Goal: Check status: Check status

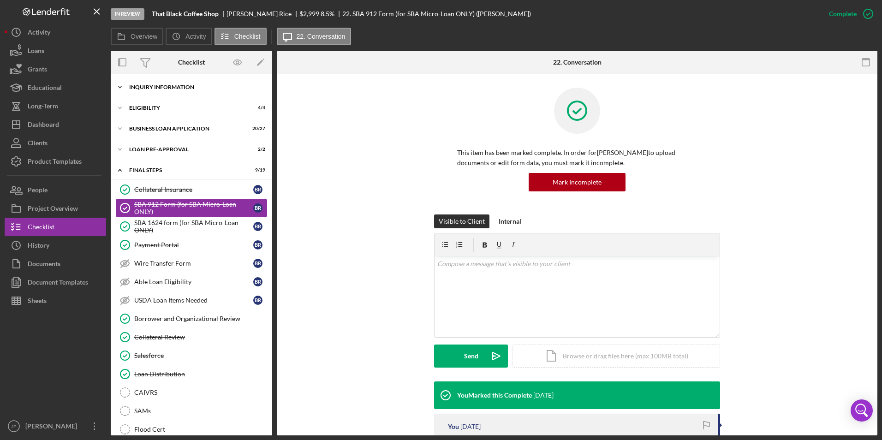
click at [160, 89] on div "INQUIRY INFORMATION" at bounding box center [194, 87] width 131 height 6
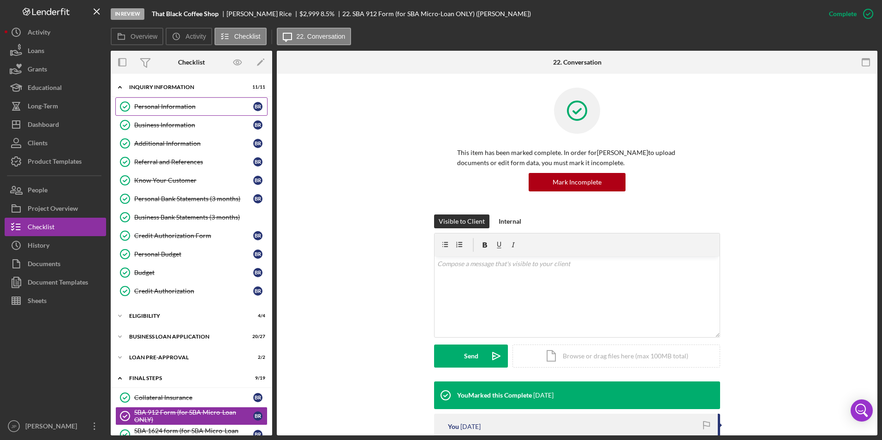
click at [149, 105] on div "Personal Information" at bounding box center [193, 106] width 119 height 7
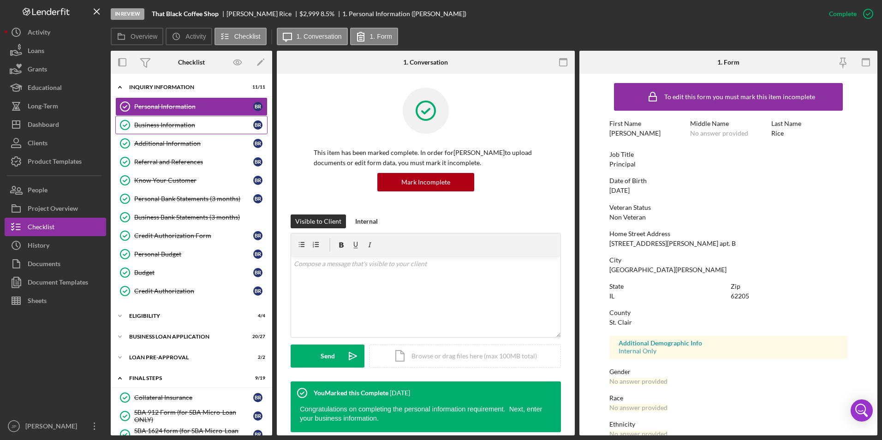
click at [208, 129] on link "Business Information Business Information B R" at bounding box center [191, 125] width 152 height 18
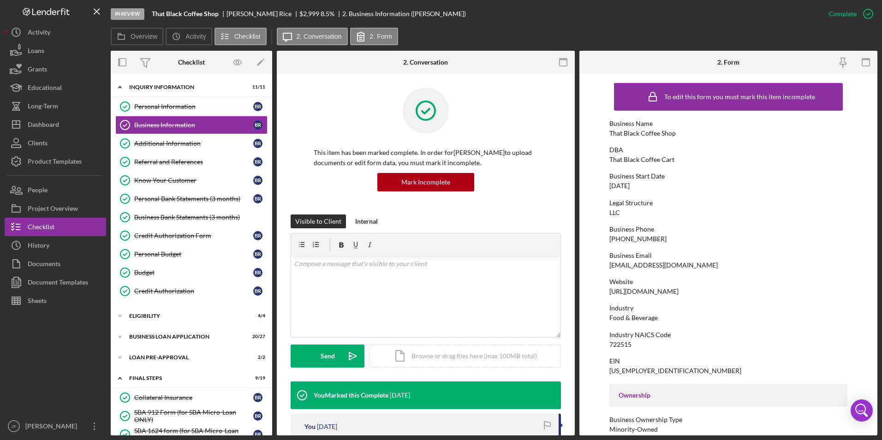
click at [661, 266] on div "[EMAIL_ADDRESS][DOMAIN_NAME]" at bounding box center [663, 264] width 108 height 7
drag, startPoint x: 661, startPoint y: 266, endPoint x: 645, endPoint y: 265, distance: 15.7
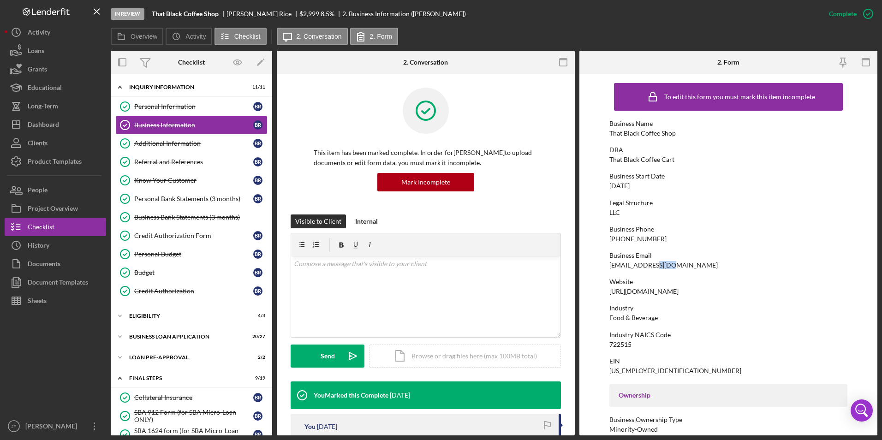
click at [645, 265] on div "[EMAIL_ADDRESS][DOMAIN_NAME]" at bounding box center [663, 264] width 108 height 7
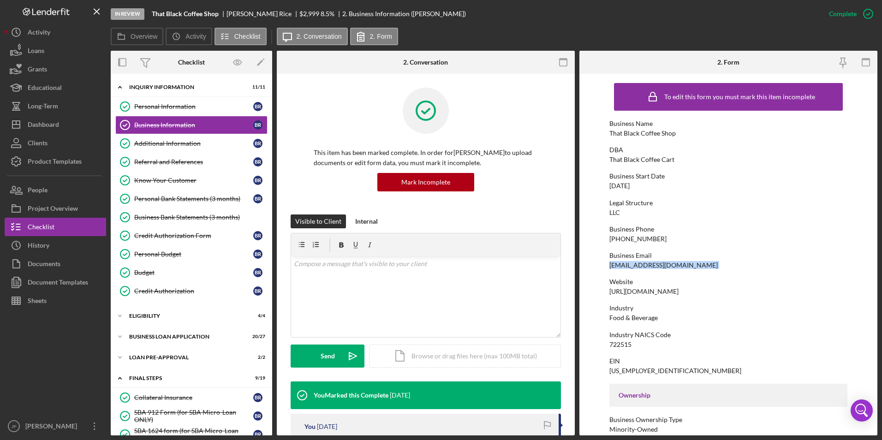
click at [645, 265] on div "[EMAIL_ADDRESS][DOMAIN_NAME]" at bounding box center [663, 264] width 108 height 7
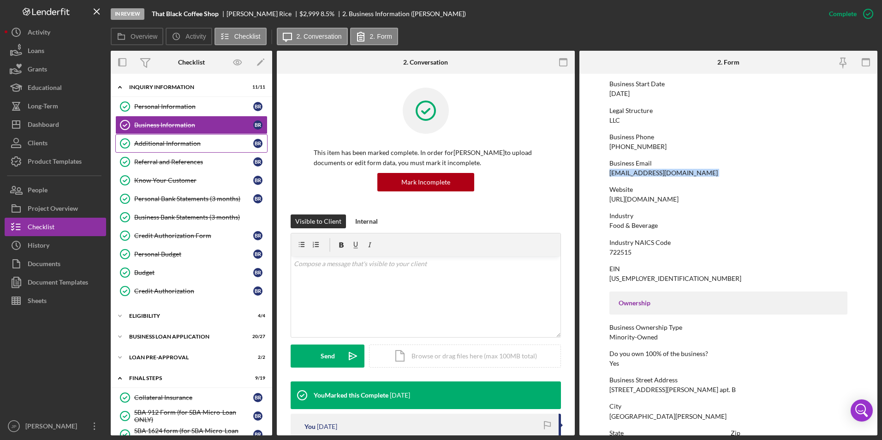
click at [207, 150] on link "Additional Information Additional Information B R" at bounding box center [191, 143] width 152 height 18
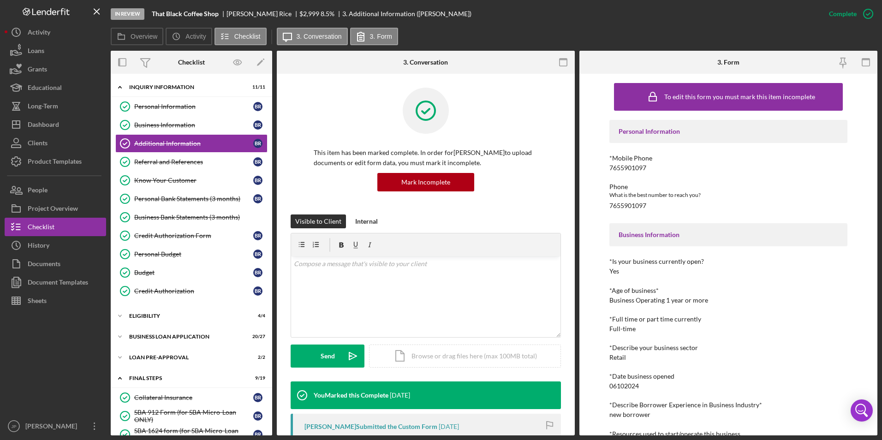
click at [630, 167] on div "7655901097" at bounding box center [627, 167] width 37 height 7
copy div "7655901097"
